Goal: Information Seeking & Learning: Learn about a topic

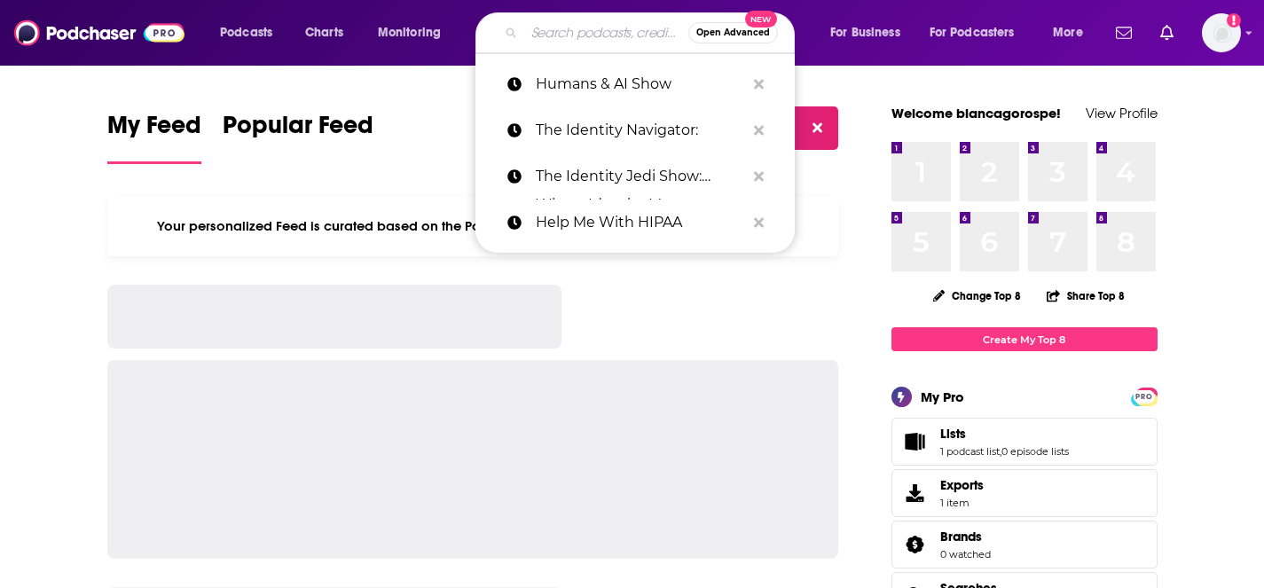
click at [556, 40] on input "Search podcasts, credits, & more..." at bounding box center [606, 33] width 164 height 28
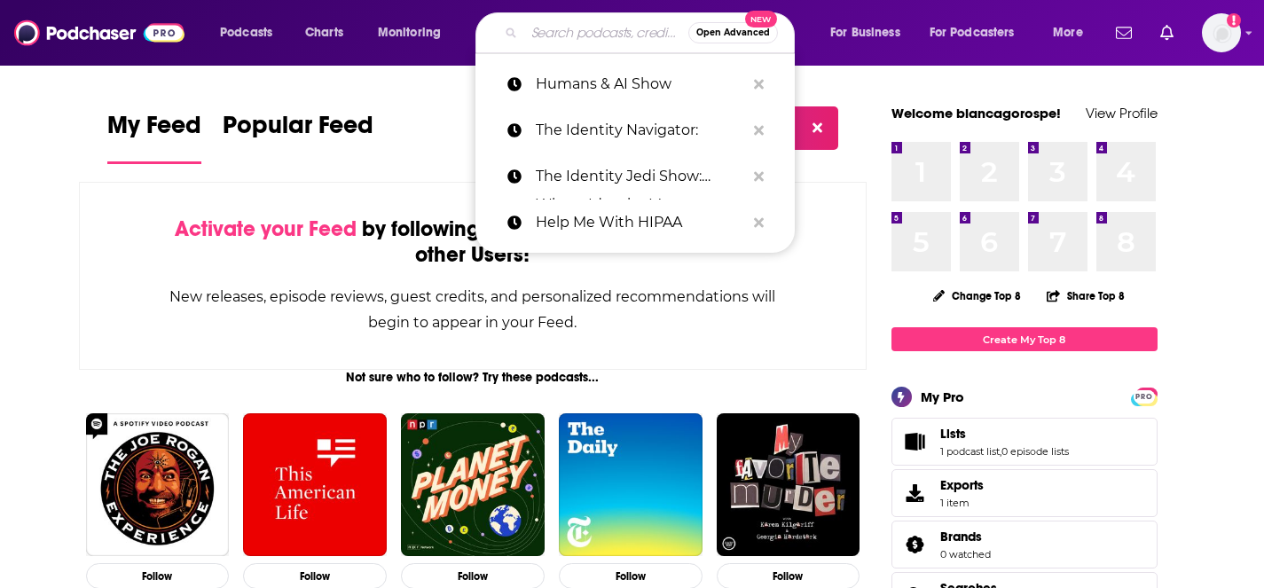
paste input "Humans & AI Show"
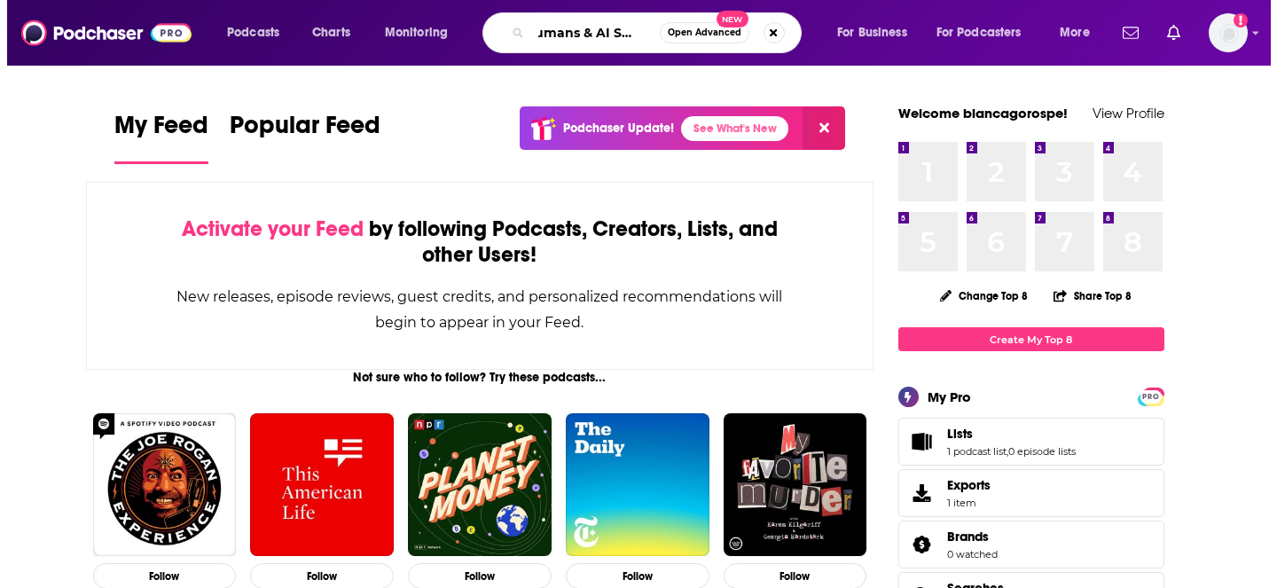
scroll to position [0, 11]
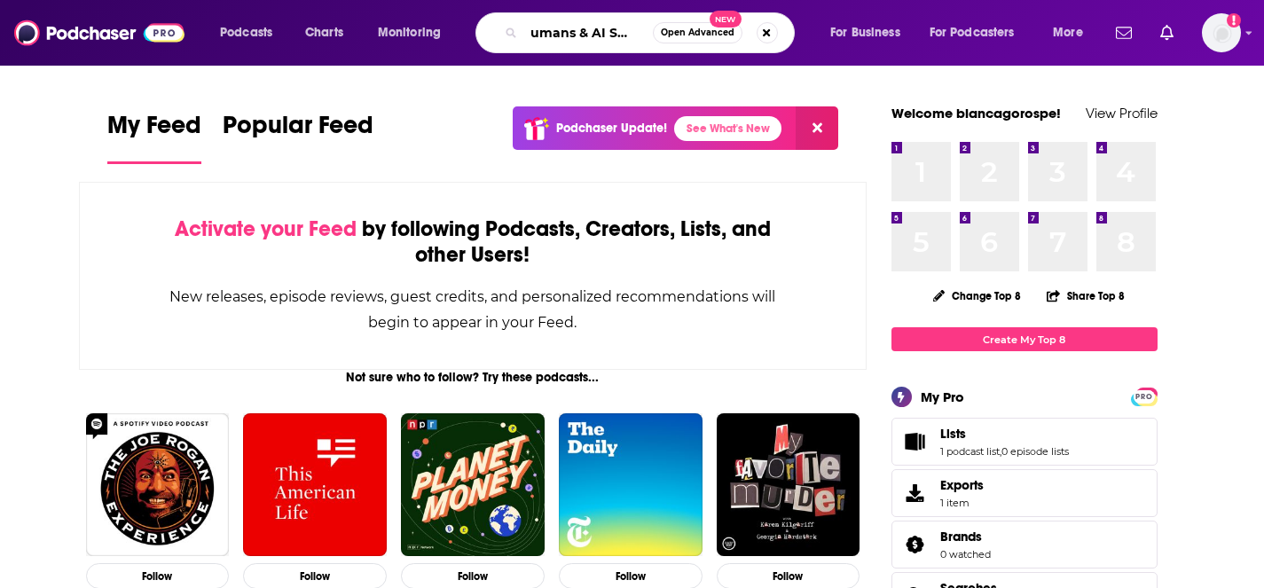
type input "Humans & AI Show"
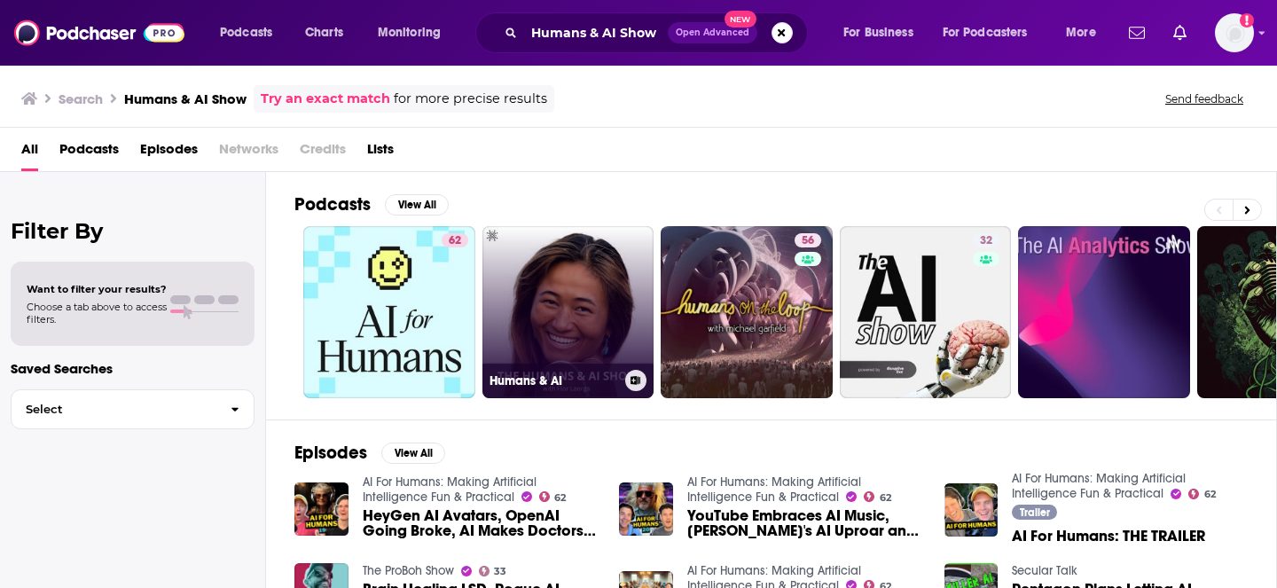
click at [574, 293] on link "Humans & AI" at bounding box center [569, 312] width 172 height 172
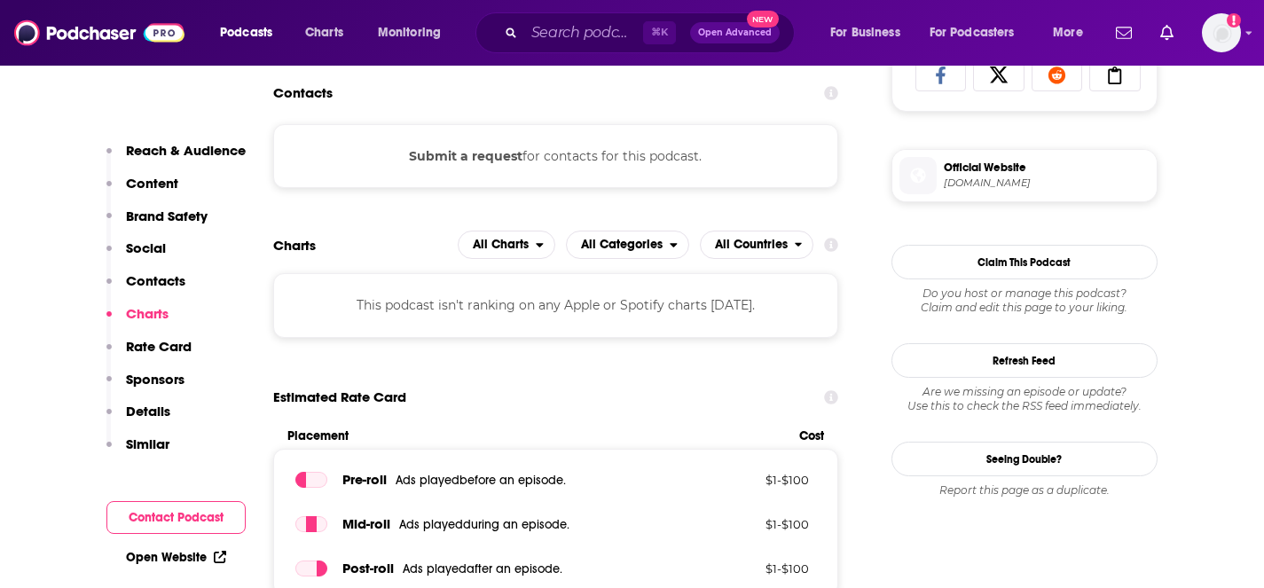
scroll to position [1221, 0]
